Goal: Task Accomplishment & Management: Use online tool/utility

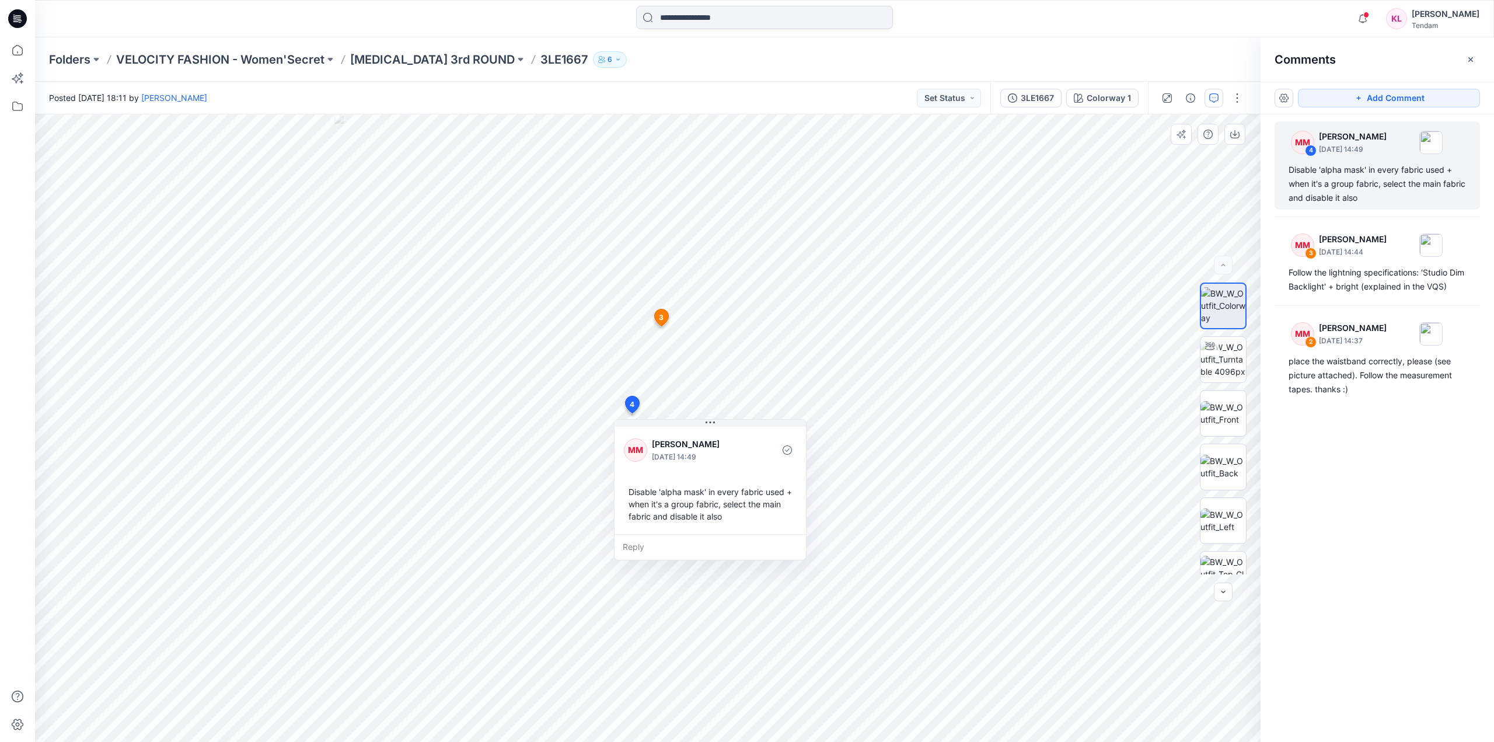
click at [667, 315] on icon at bounding box center [661, 317] width 14 height 17
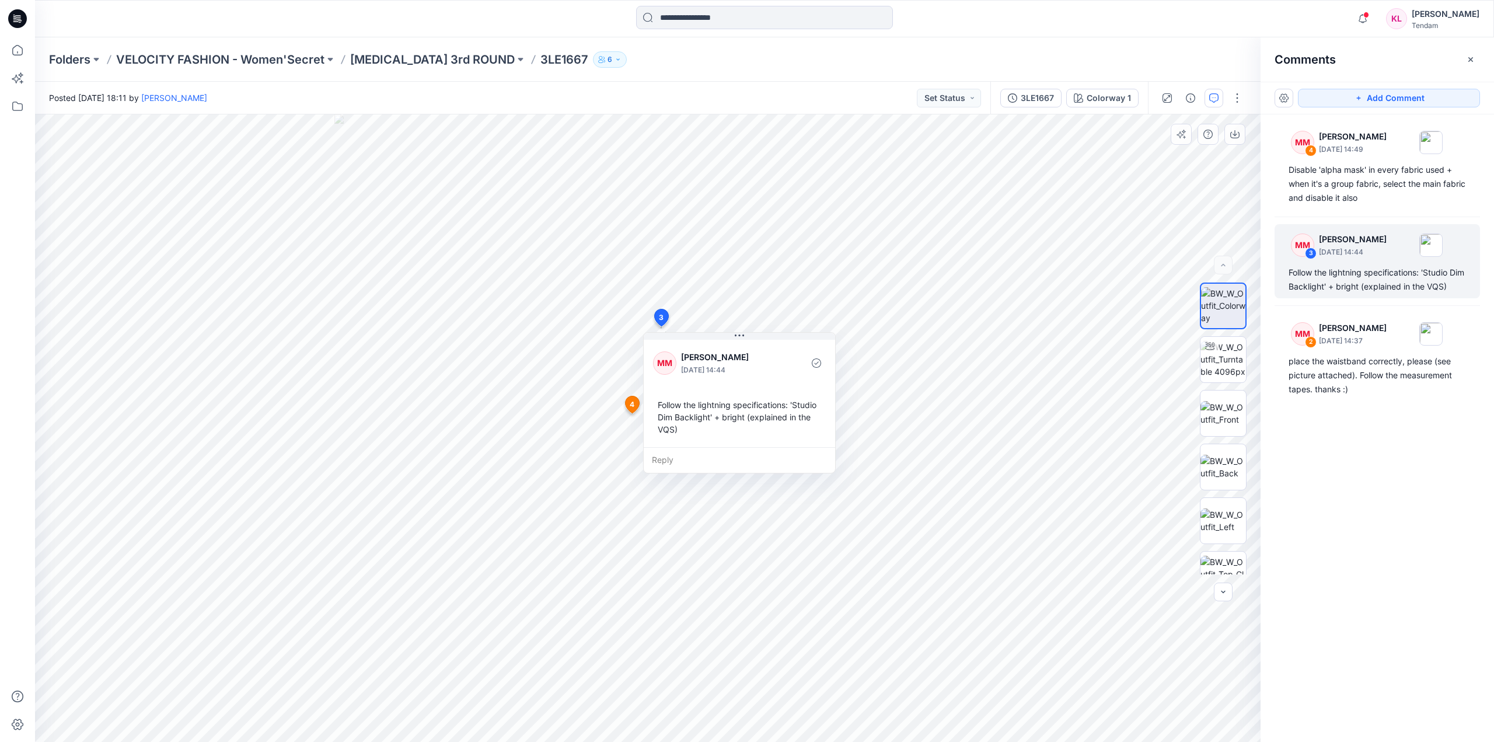
click at [661, 312] on icon at bounding box center [661, 317] width 14 height 17
click at [631, 407] on span "4" at bounding box center [632, 404] width 5 height 11
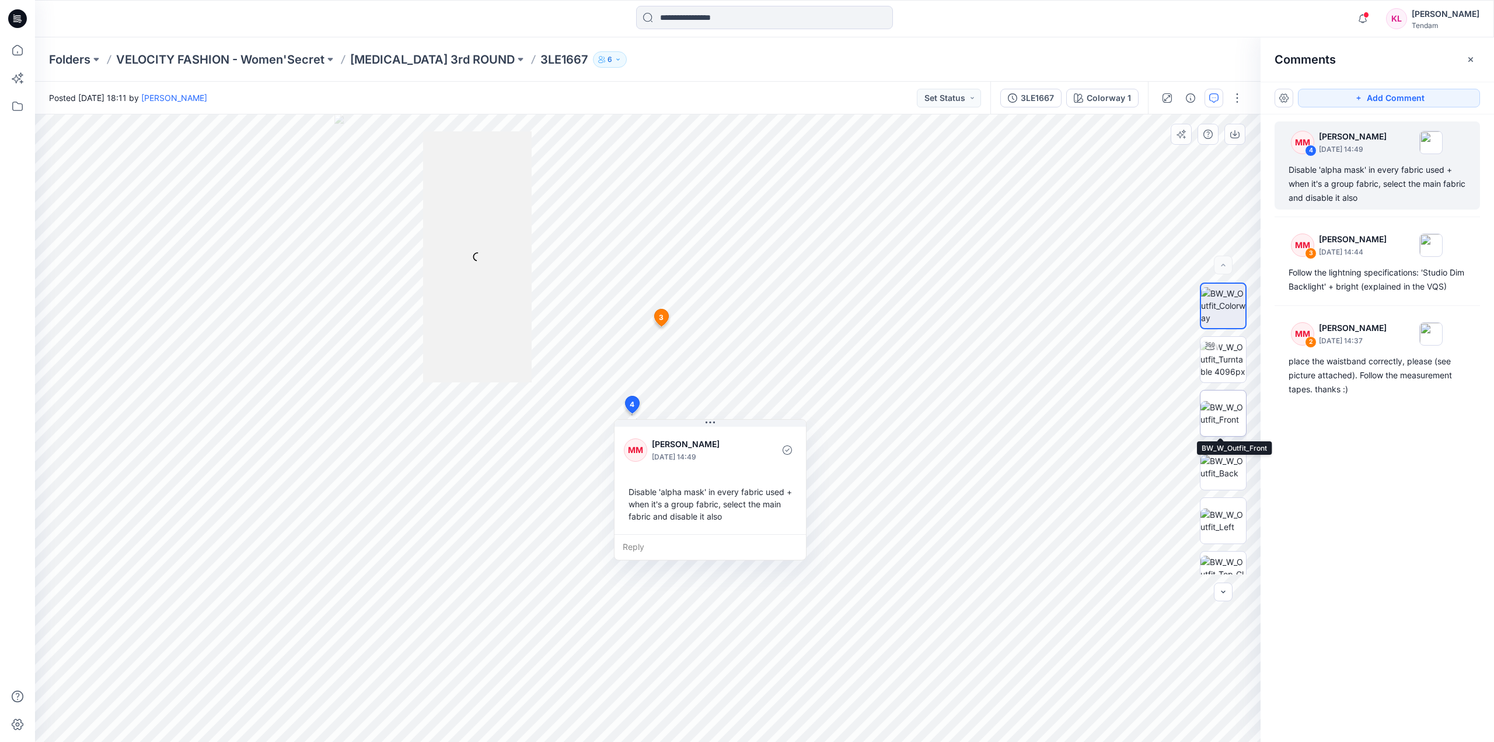
click at [1226, 410] on img at bounding box center [1223, 413] width 46 height 25
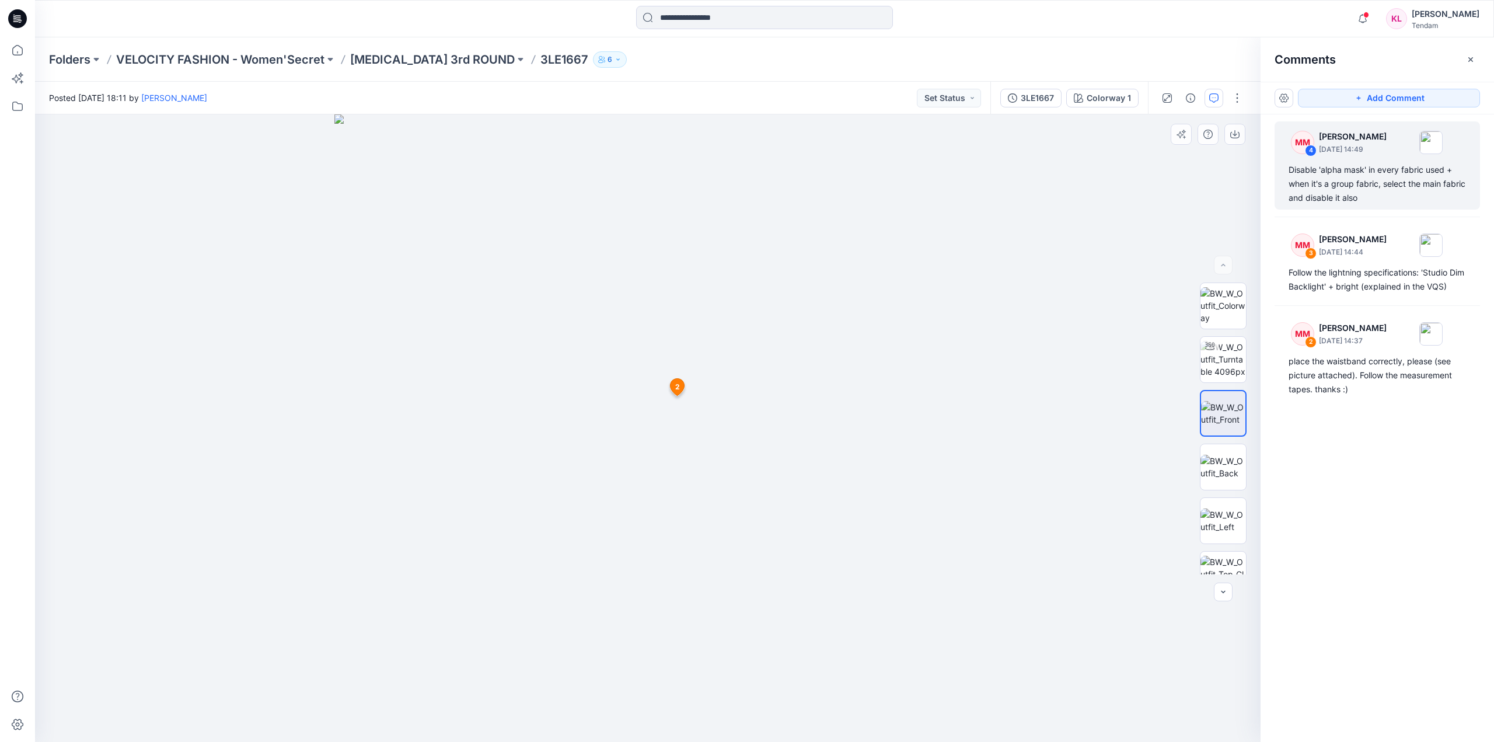
click at [675, 385] on span "2" at bounding box center [677, 387] width 5 height 11
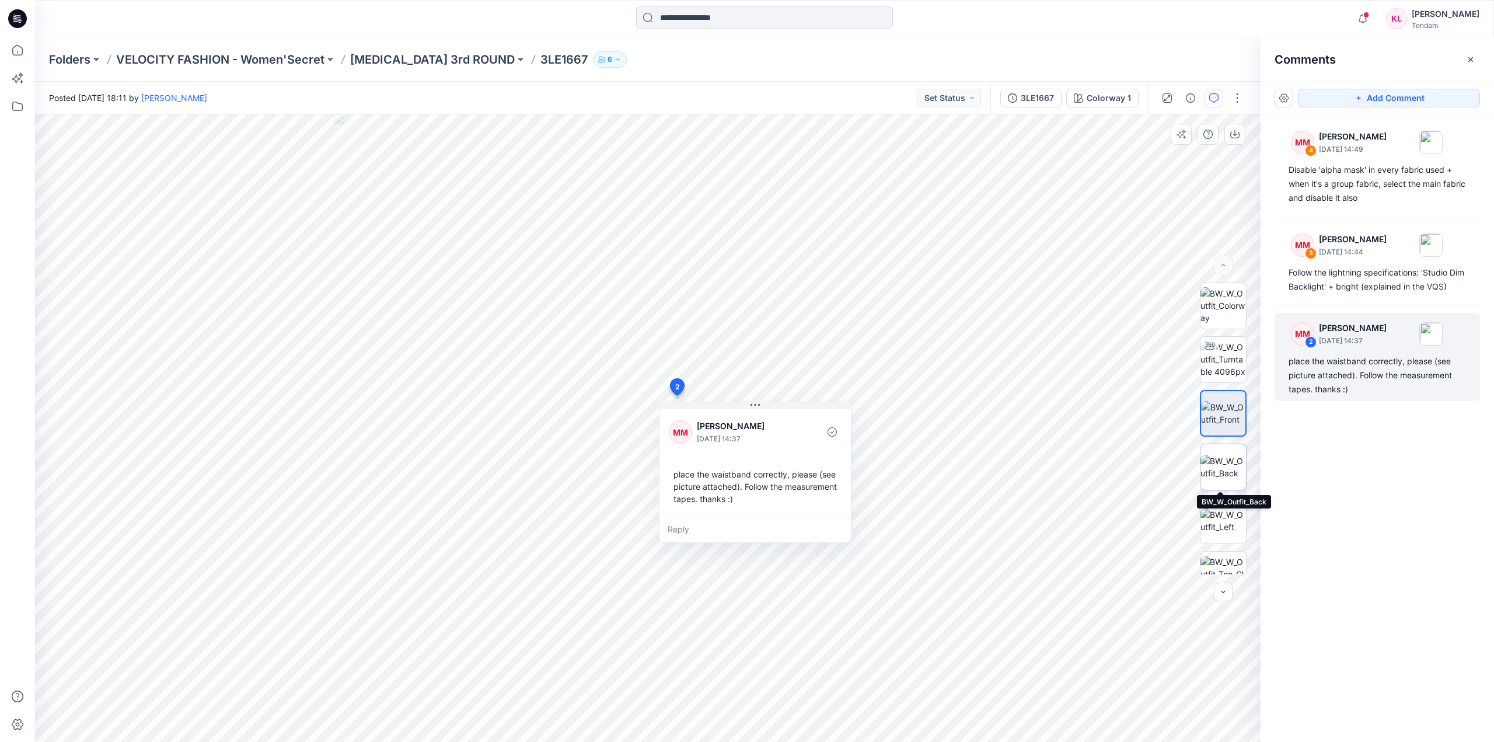
click at [1237, 473] on img at bounding box center [1223, 467] width 46 height 25
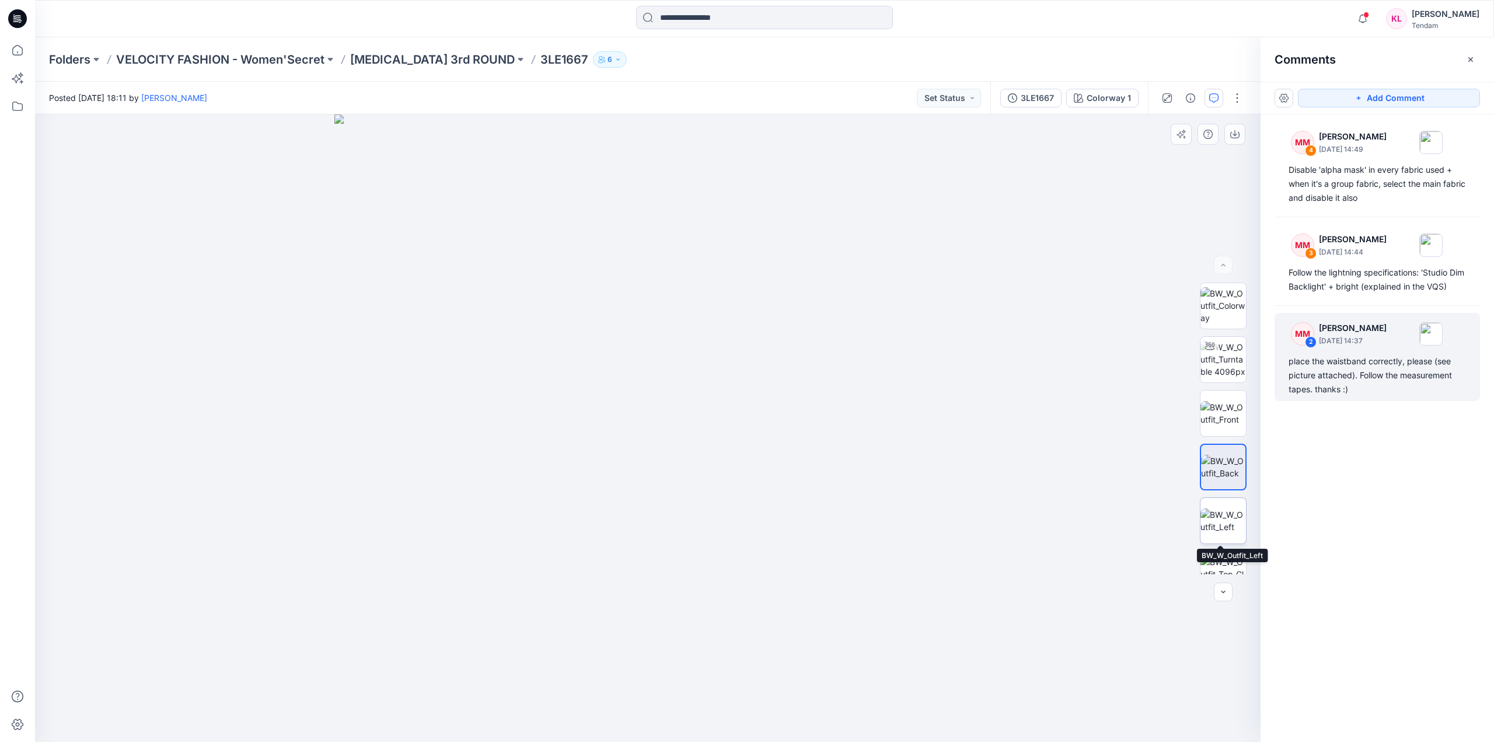
click at [1225, 518] on img at bounding box center [1223, 520] width 46 height 25
click at [1230, 564] on img at bounding box center [1223, 574] width 46 height 37
click at [1228, 557] on img at bounding box center [1223, 550] width 46 height 37
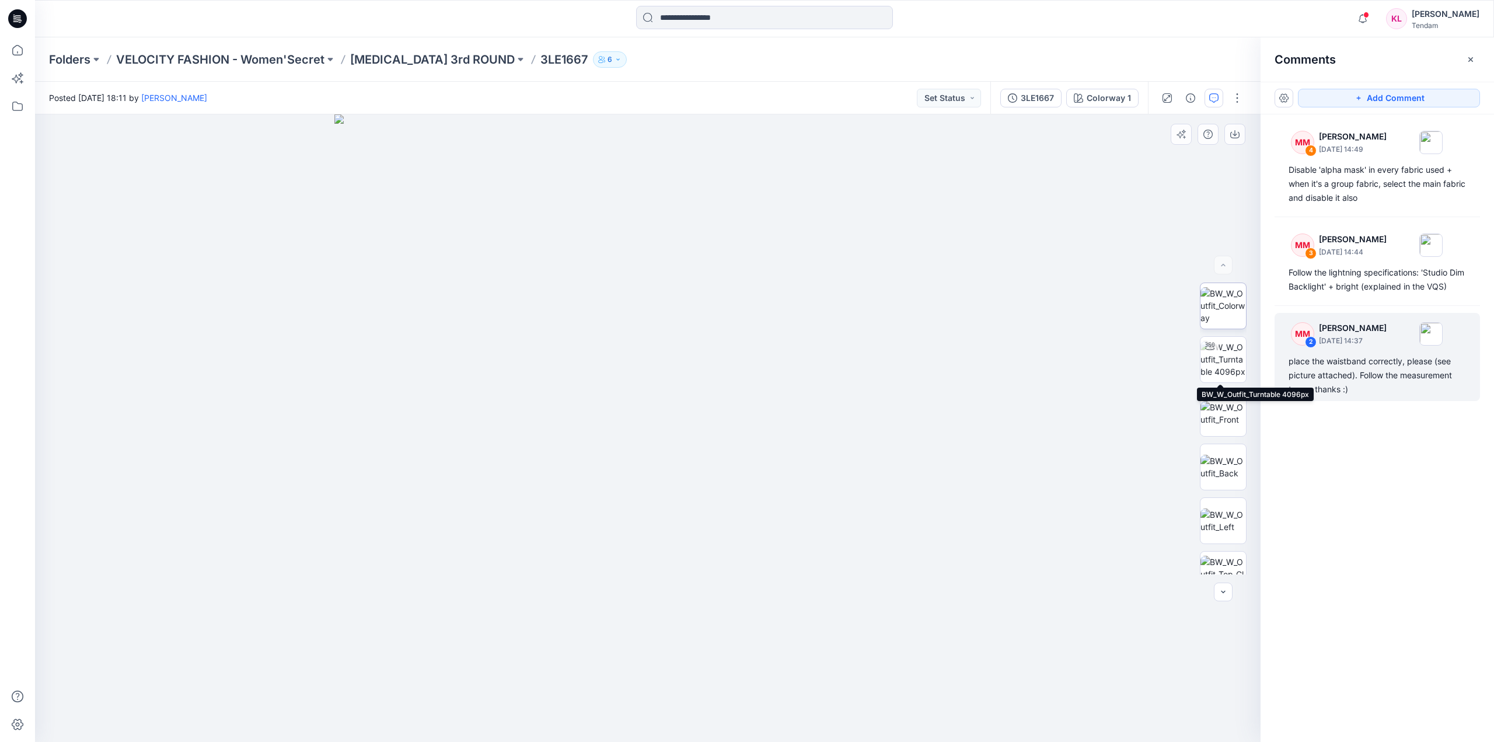
click at [1223, 296] on img at bounding box center [1223, 305] width 46 height 37
click at [660, 316] on span "3" at bounding box center [661, 317] width 5 height 11
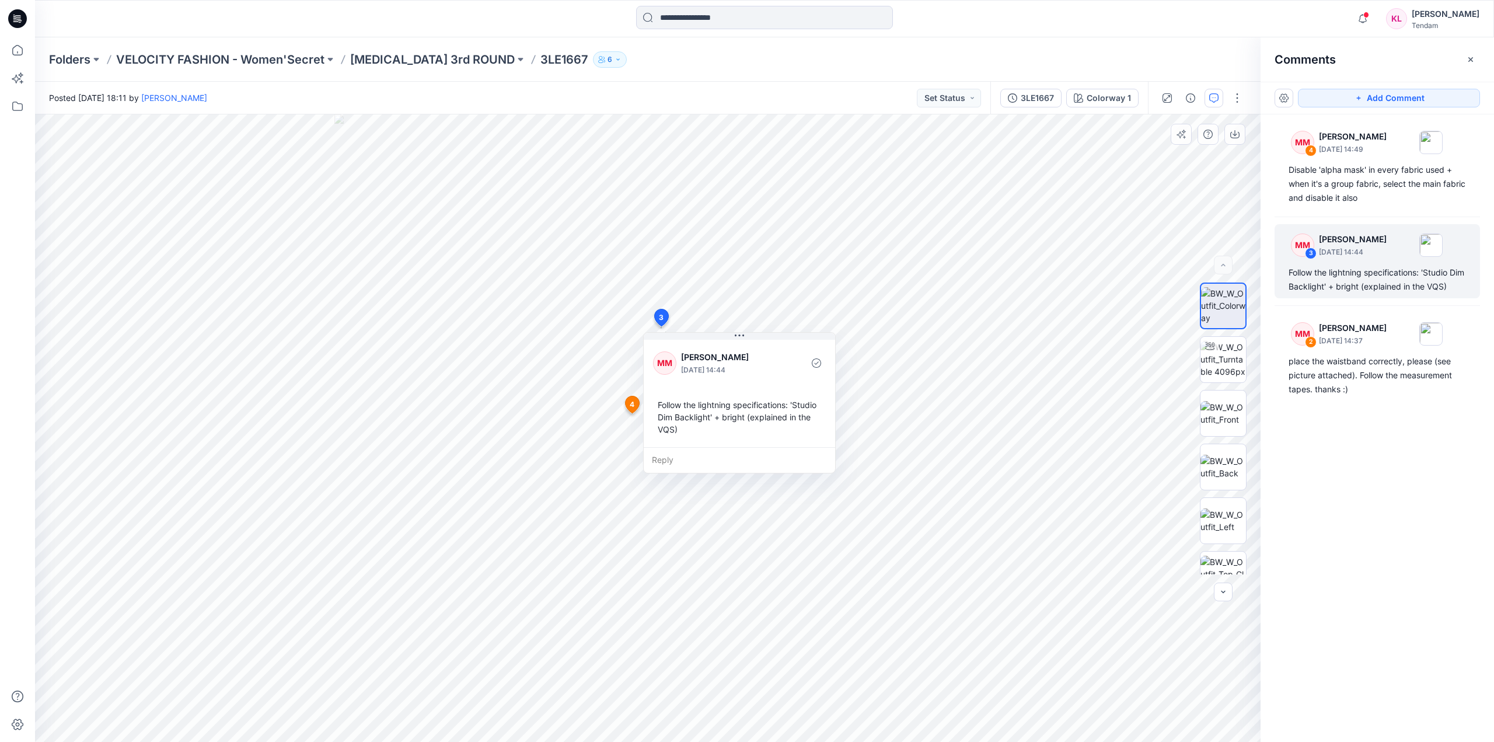
click at [633, 401] on span "4" at bounding box center [632, 404] width 5 height 11
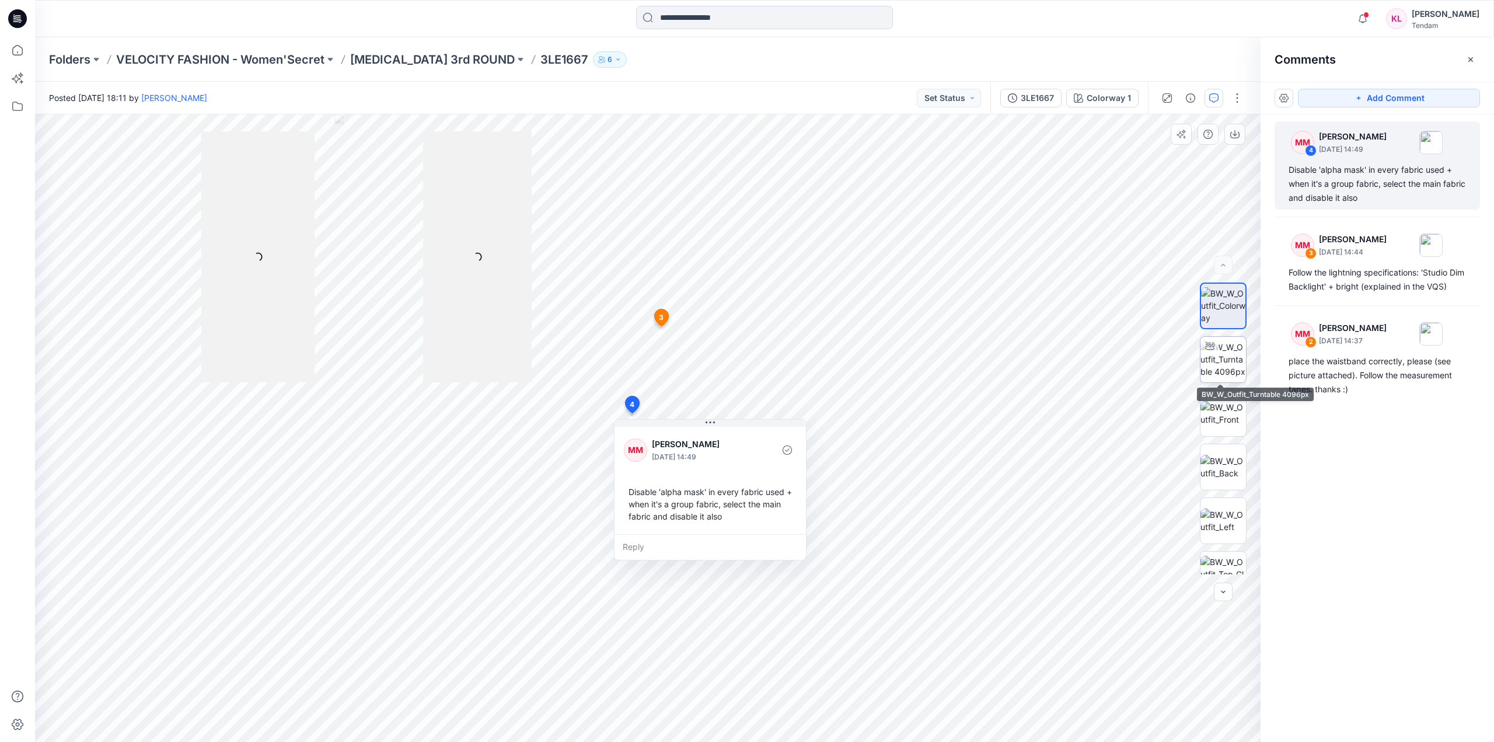
click at [1228, 352] on img at bounding box center [1223, 359] width 46 height 37
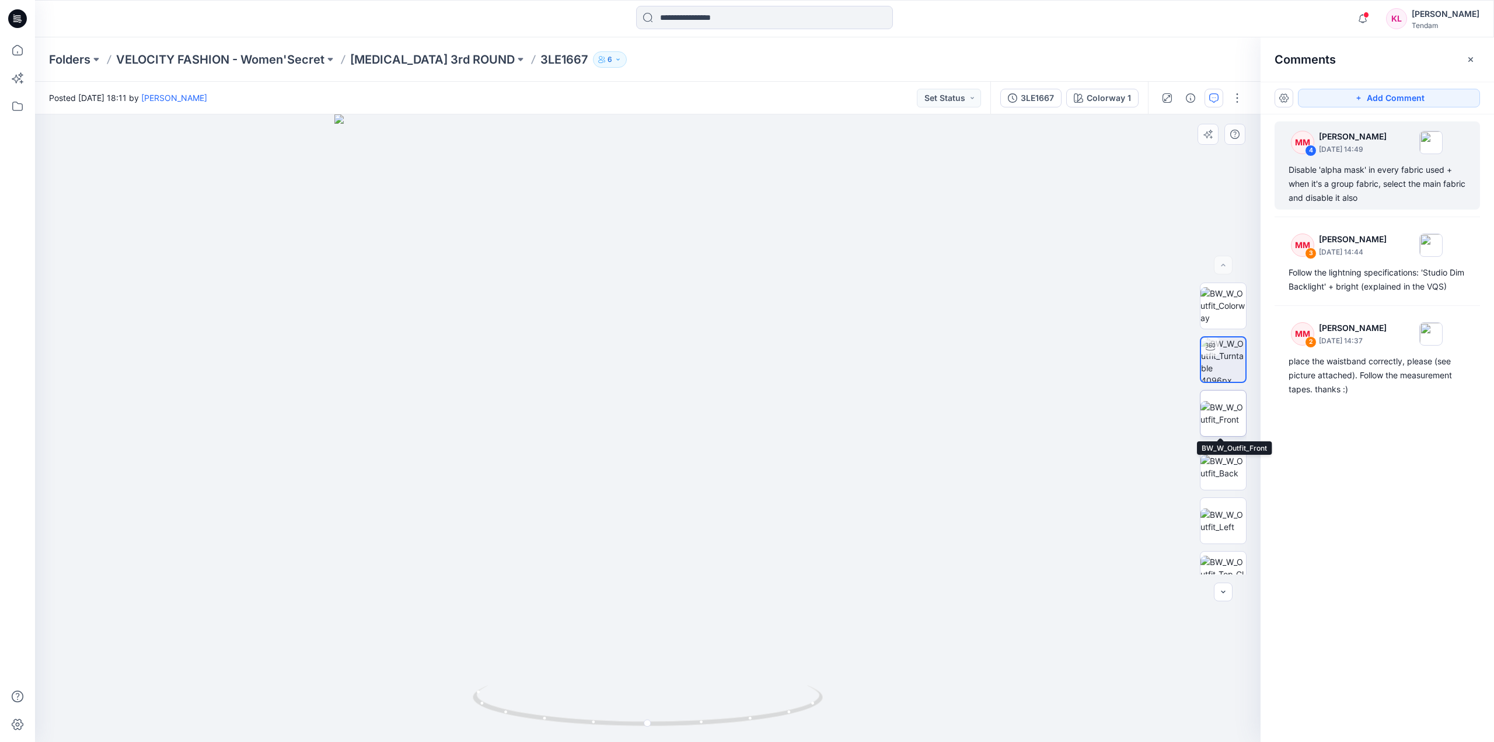
click at [1220, 407] on img at bounding box center [1223, 413] width 46 height 25
click at [1217, 467] on img at bounding box center [1223, 467] width 46 height 25
click at [1223, 517] on img at bounding box center [1223, 520] width 46 height 25
click at [1221, 501] on img at bounding box center [1223, 497] width 46 height 37
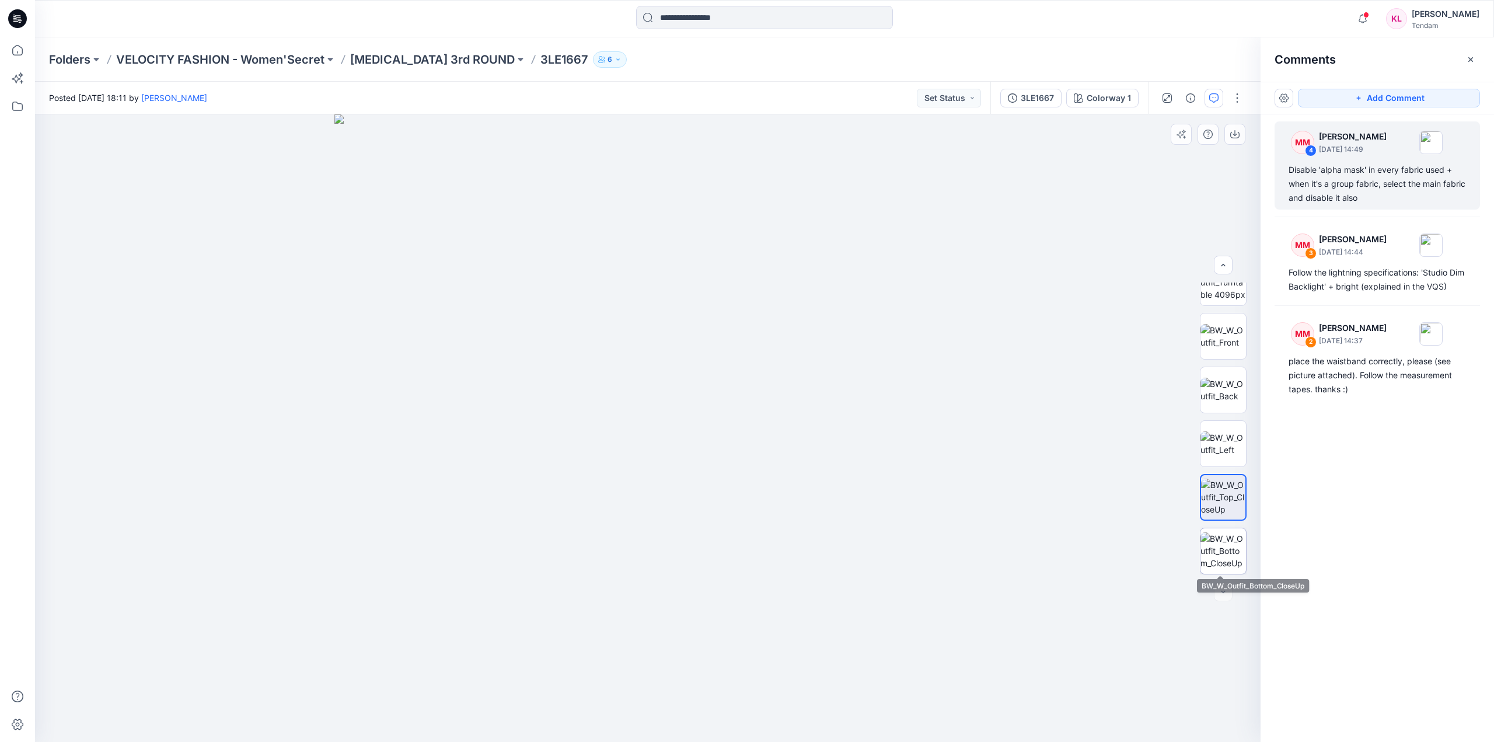
click at [1228, 540] on img at bounding box center [1223, 550] width 46 height 37
click at [1217, 291] on img at bounding box center [1223, 305] width 46 height 37
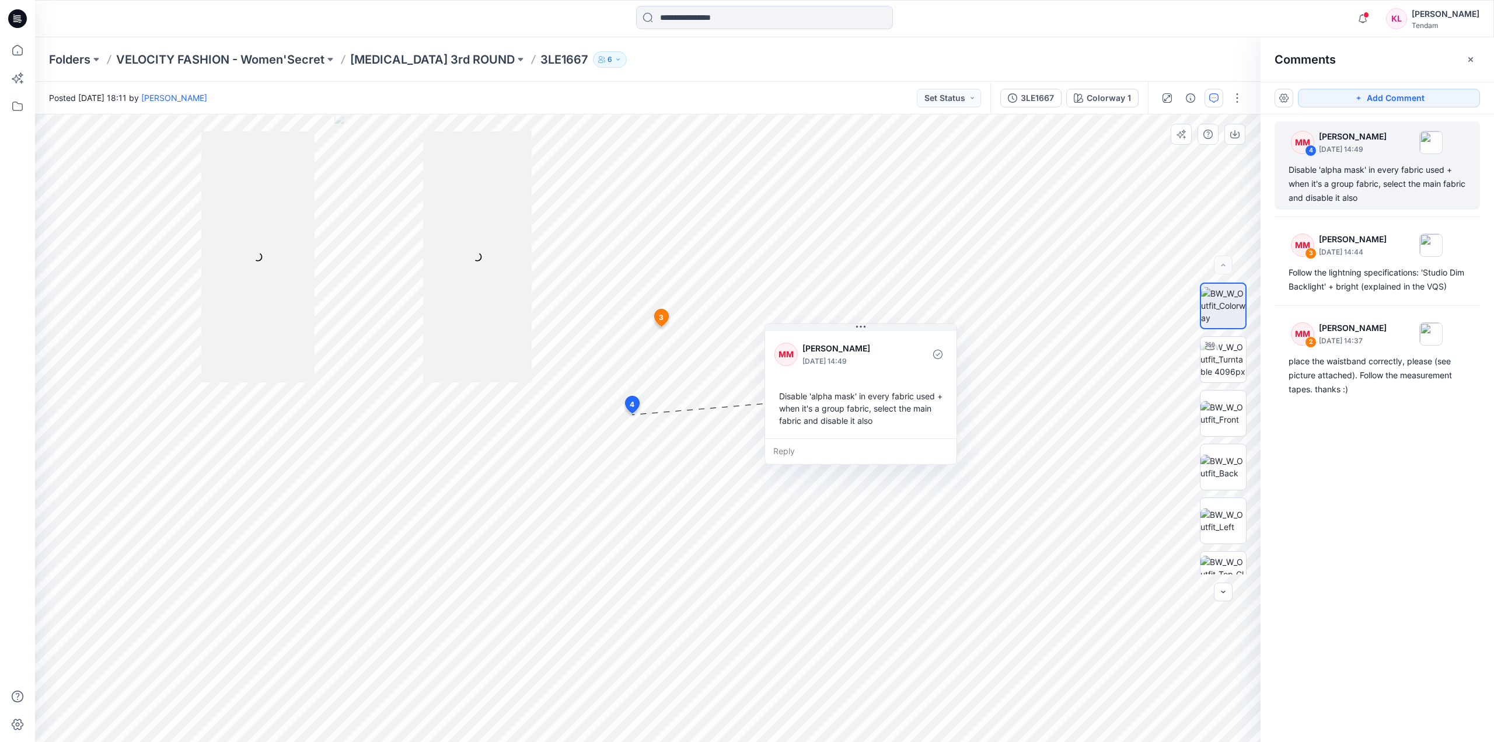
drag, startPoint x: 715, startPoint y: 424, endPoint x: 794, endPoint y: 340, distance: 114.8
click at [896, 330] on button at bounding box center [860, 327] width 191 height 7
click at [661, 317] on span "3" at bounding box center [661, 317] width 5 height 11
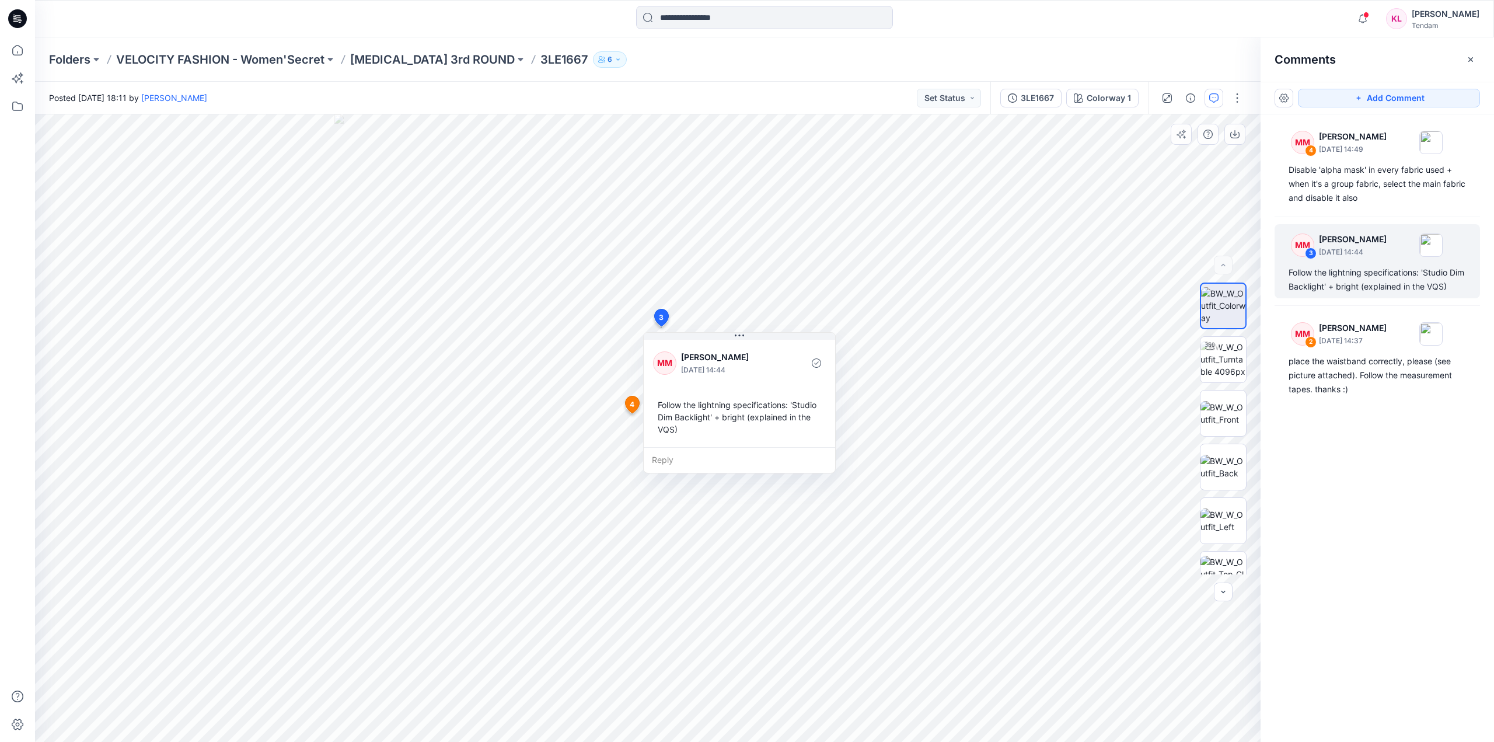
click at [739, 431] on div "Follow the lightning specifications: 'Studio Dim Backlight' + bright (explained…" at bounding box center [739, 417] width 173 height 46
click at [722, 412] on div "Follow the lightning specifications: 'Studio Dim Backlight' + bright (explained…" at bounding box center [739, 417] width 173 height 46
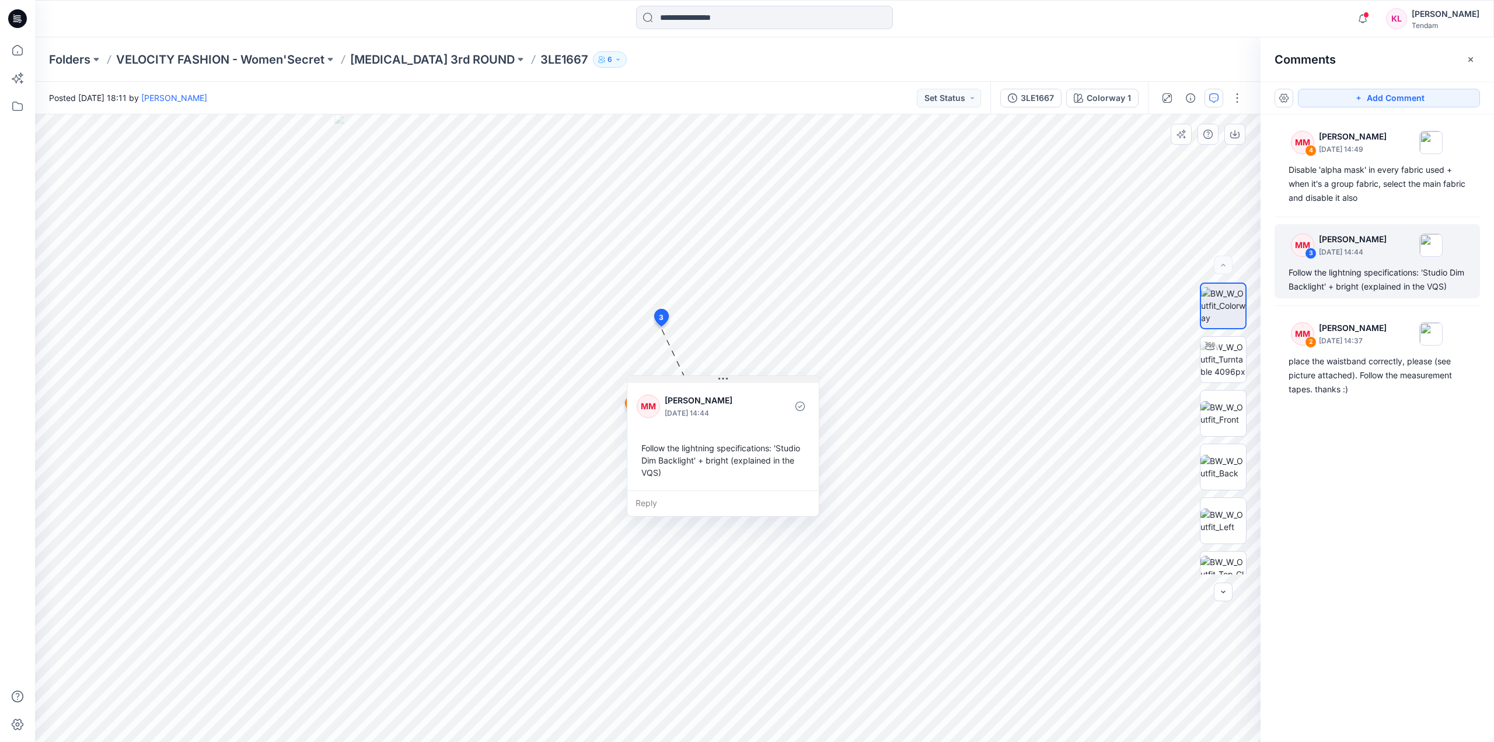
drag, startPoint x: 741, startPoint y: 338, endPoint x: 807, endPoint y: 368, distance: 72.6
click at [728, 374] on icon at bounding box center [722, 378] width 9 height 9
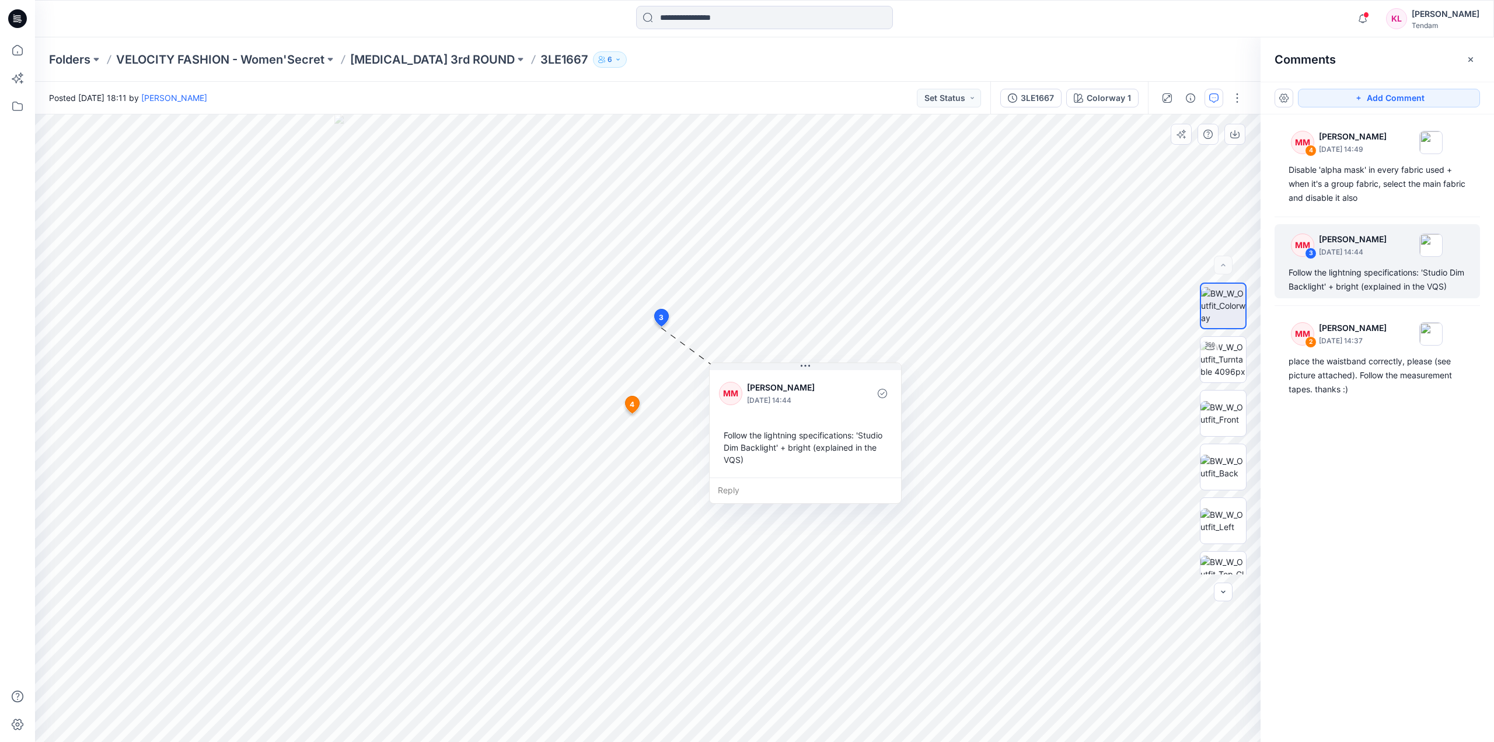
click at [634, 403] on span "4" at bounding box center [632, 404] width 5 height 11
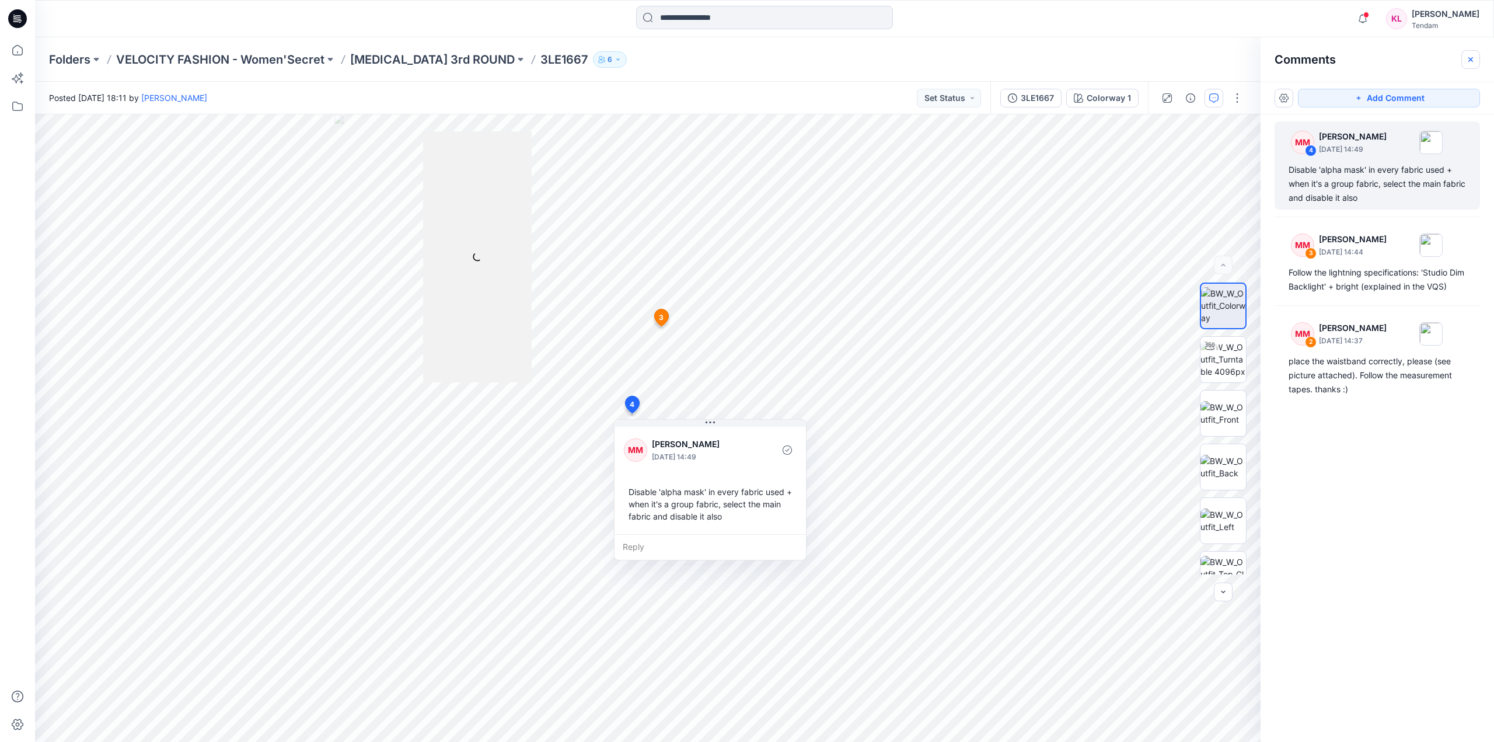
click at [1470, 57] on icon "button" at bounding box center [1470, 59] width 9 height 9
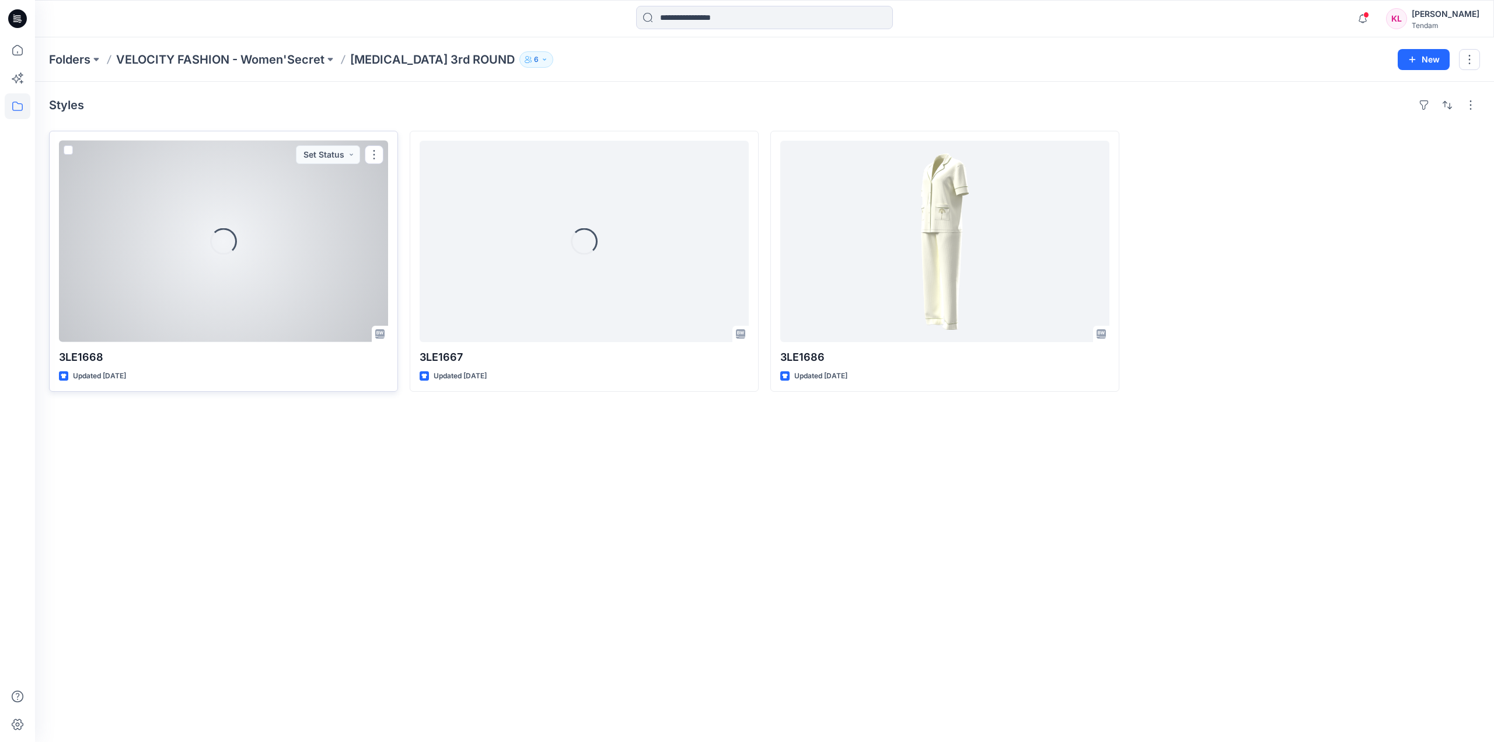
click at [274, 290] on div "Loading..." at bounding box center [223, 241] width 329 height 201
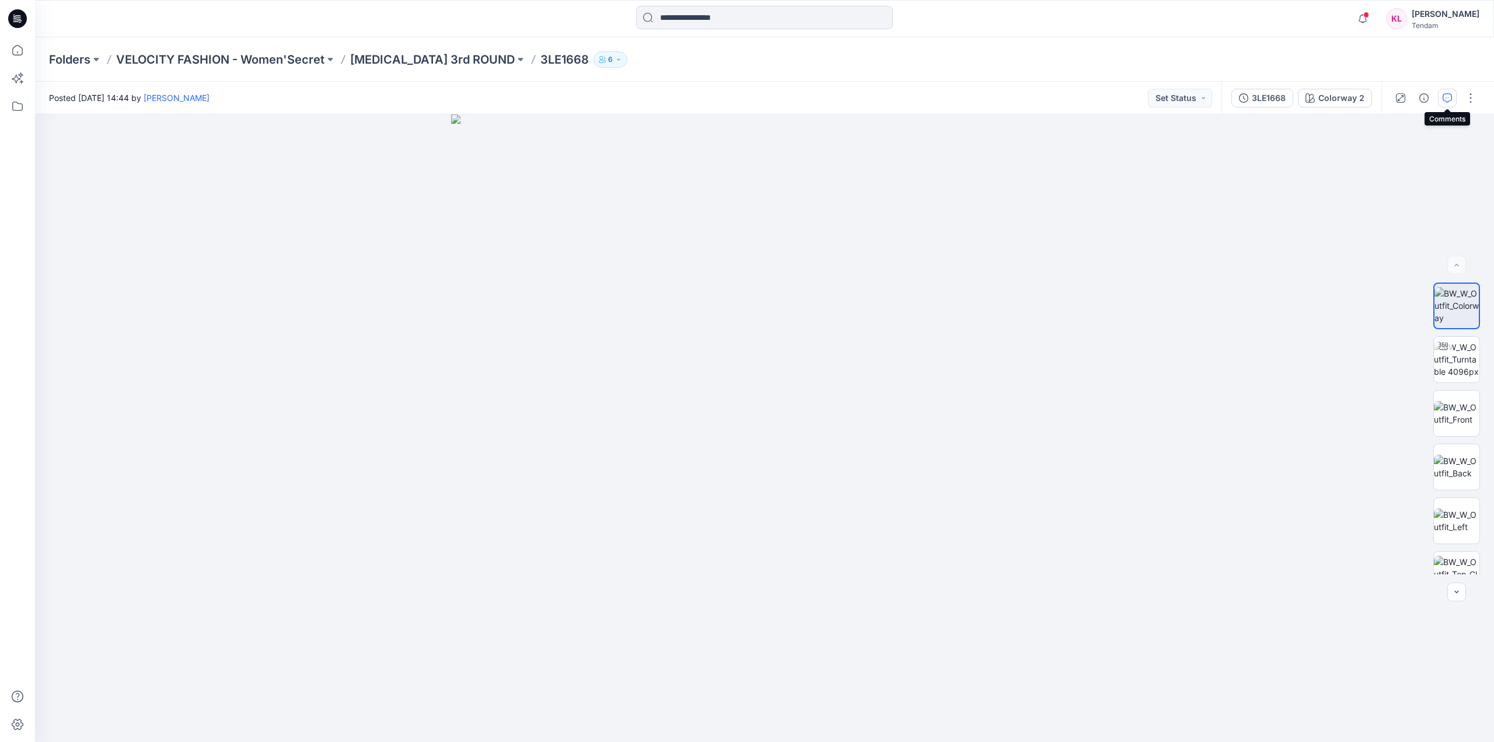
click at [1442, 95] on button "button" at bounding box center [1447, 98] width 19 height 19
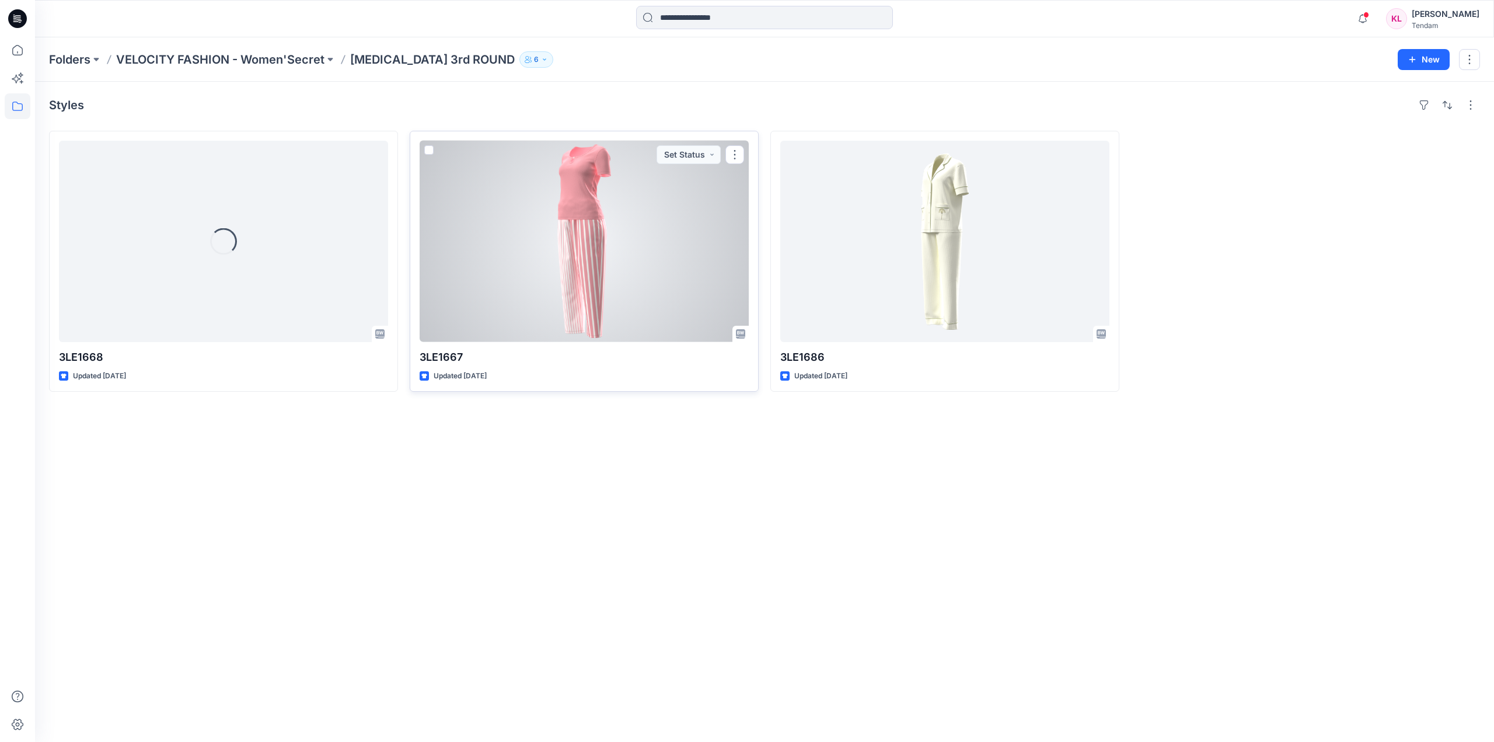
click at [682, 233] on div at bounding box center [584, 241] width 329 height 201
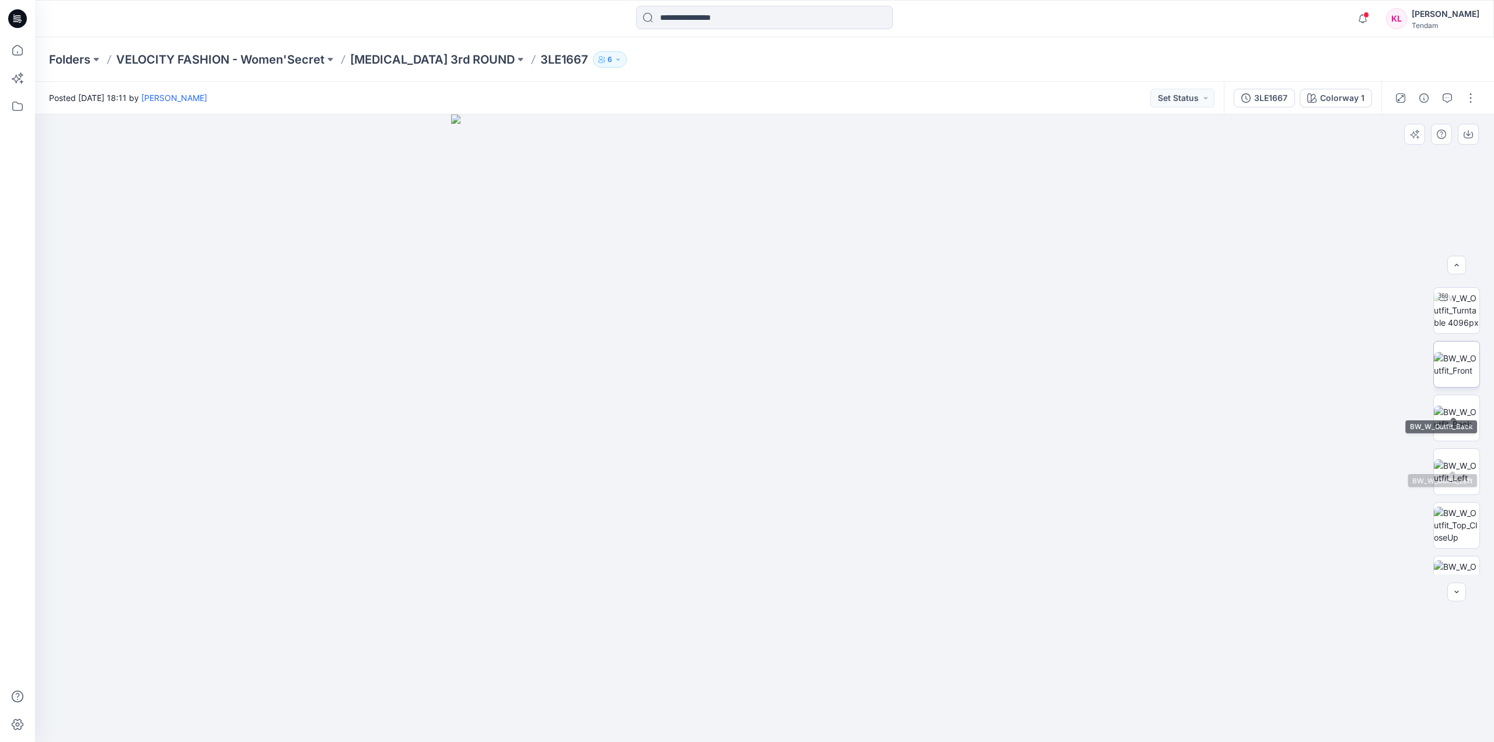
scroll to position [77, 0]
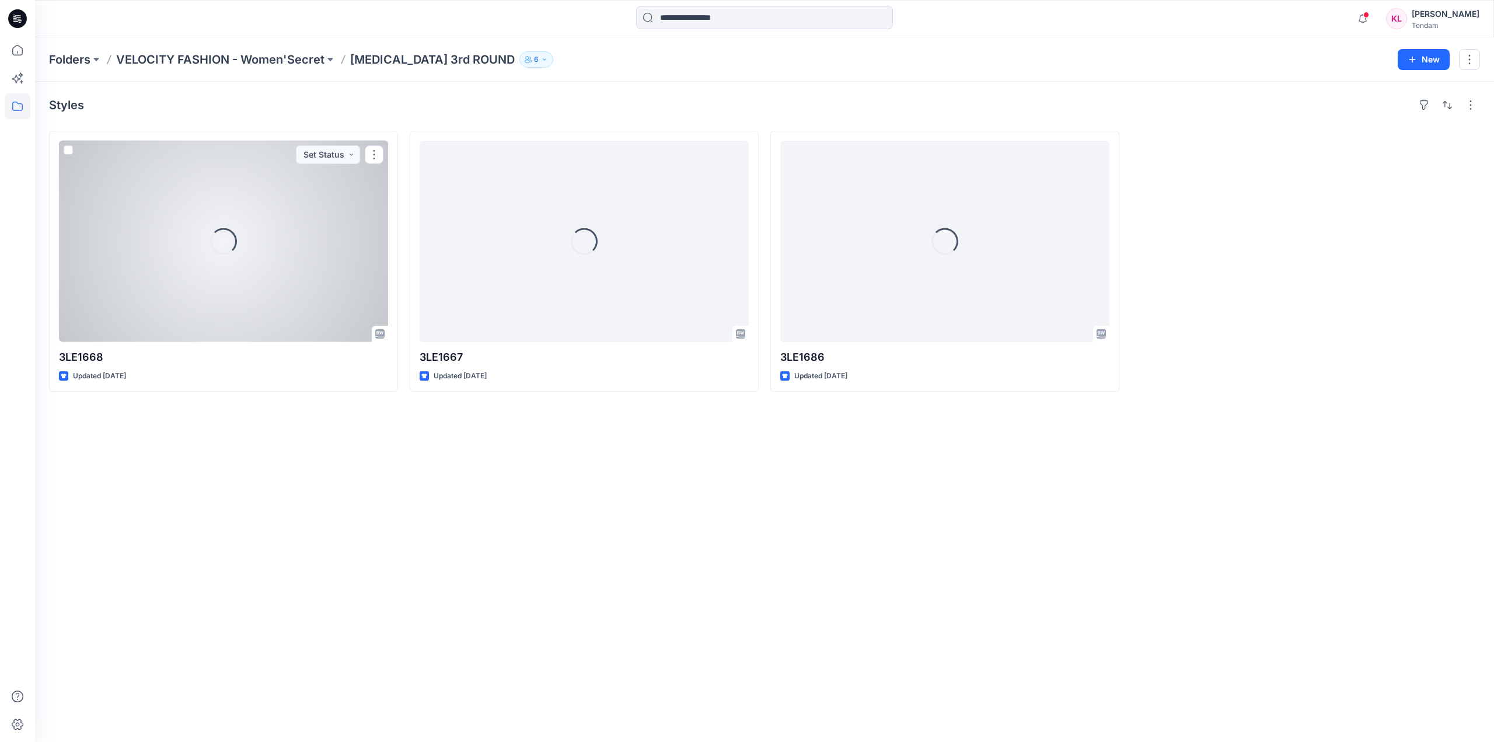
click at [219, 280] on div "Loading..." at bounding box center [223, 241] width 329 height 201
